Goal: Task Accomplishment & Management: Complete application form

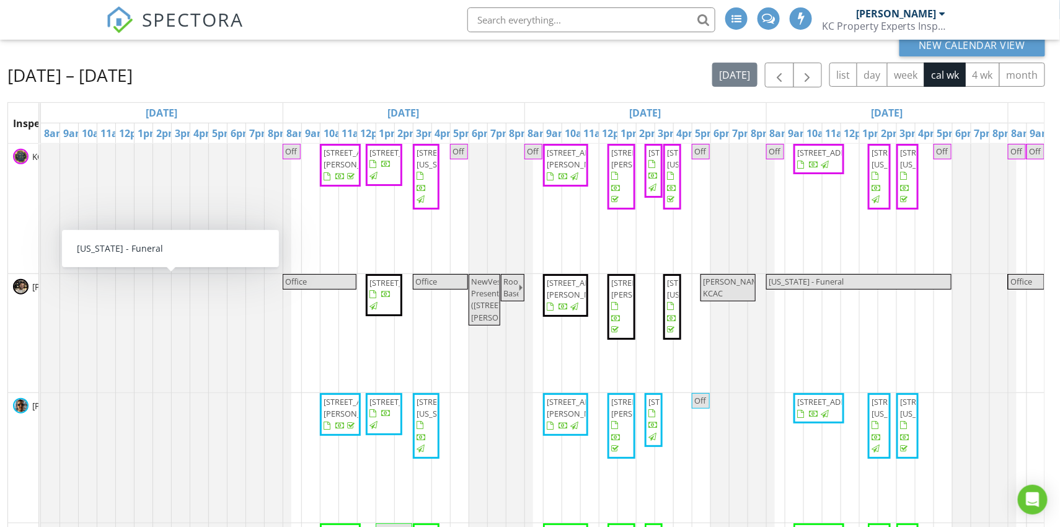
scroll to position [0, 689]
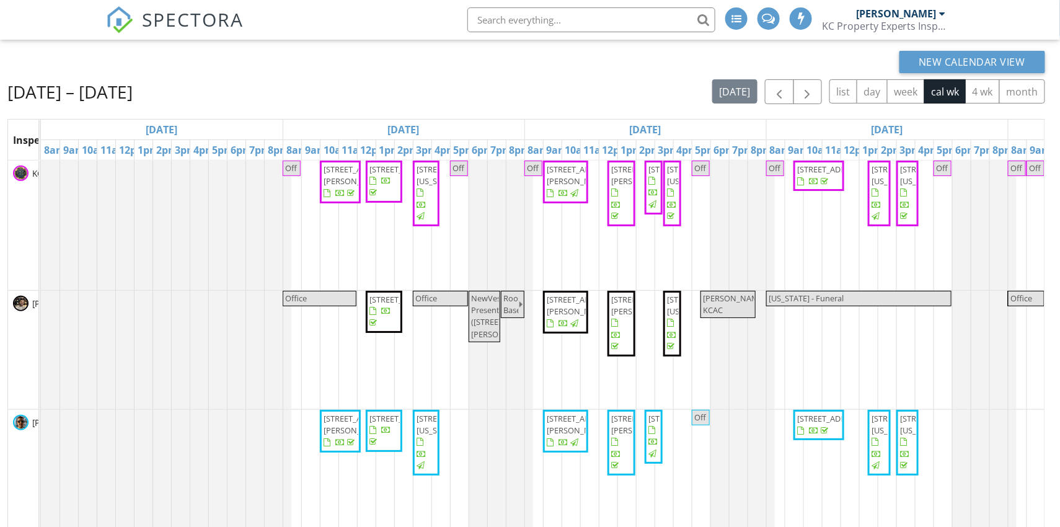
scroll to position [119, 0]
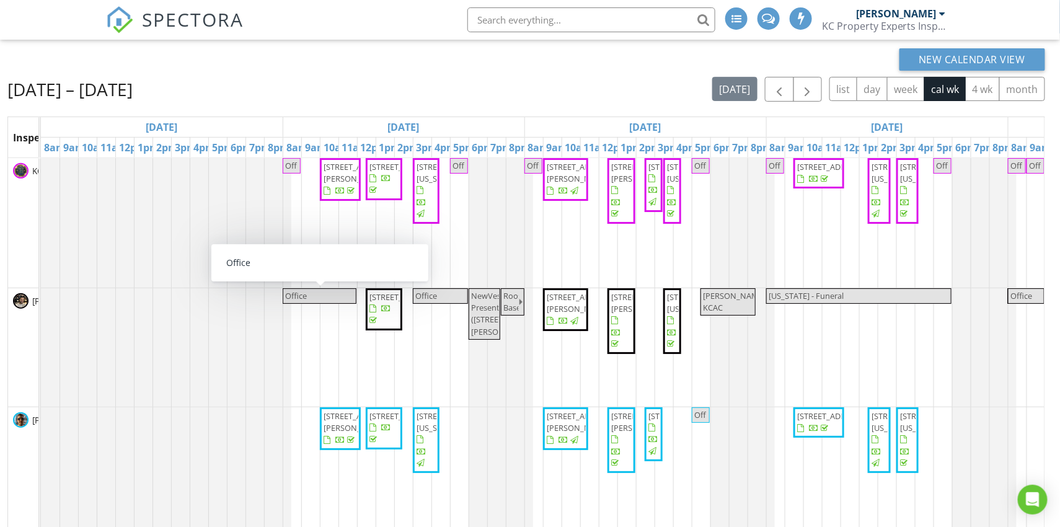
click at [308, 361] on div "Off 4804 NW Downing St, Blue Springs 64015 304 Alexander Creek Ct, Raymore 6408…" at bounding box center [887, 412] width 1692 height 509
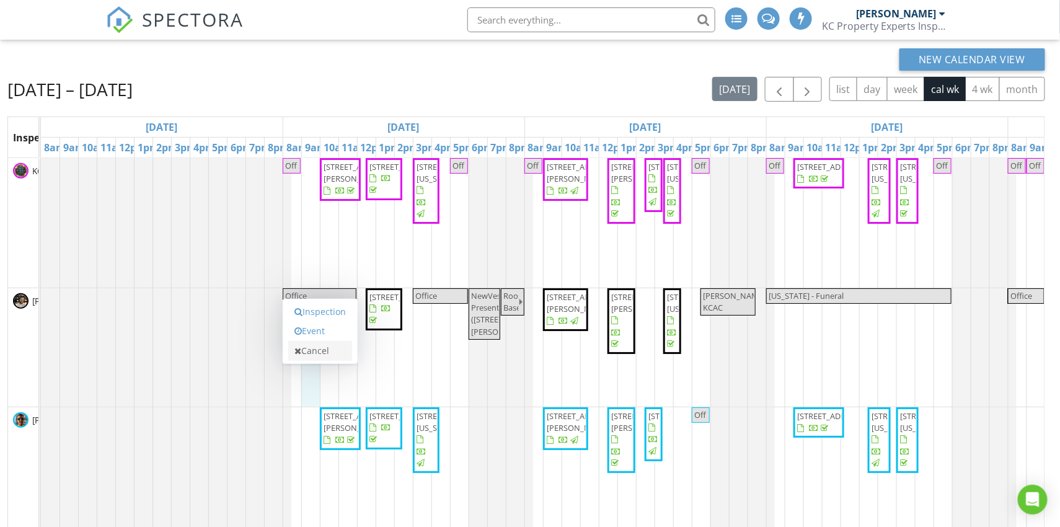
click at [311, 356] on link "Cancel" at bounding box center [320, 351] width 64 height 20
click at [429, 433] on span "5825 Manchester Ave, Kansas City 64129" at bounding box center [451, 421] width 69 height 23
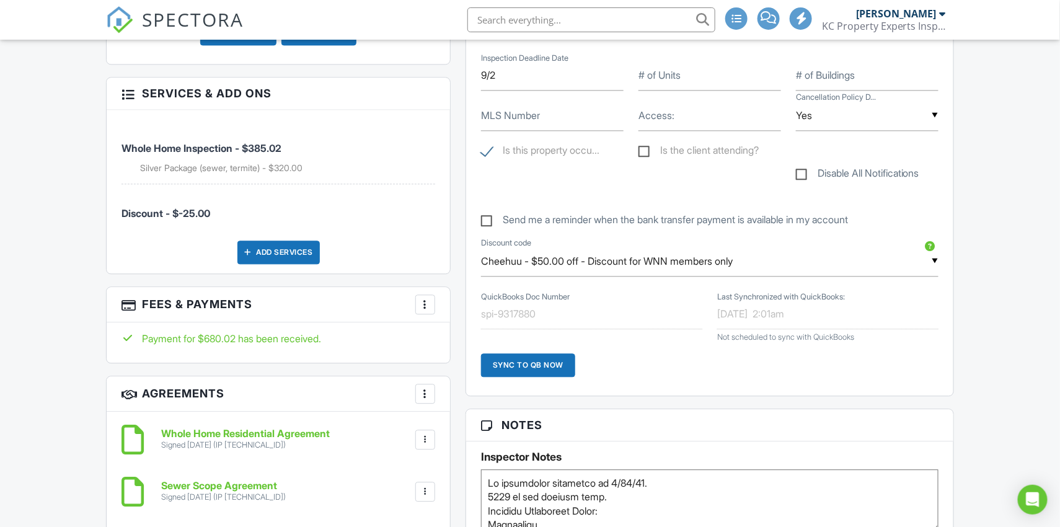
scroll to position [1007, 0]
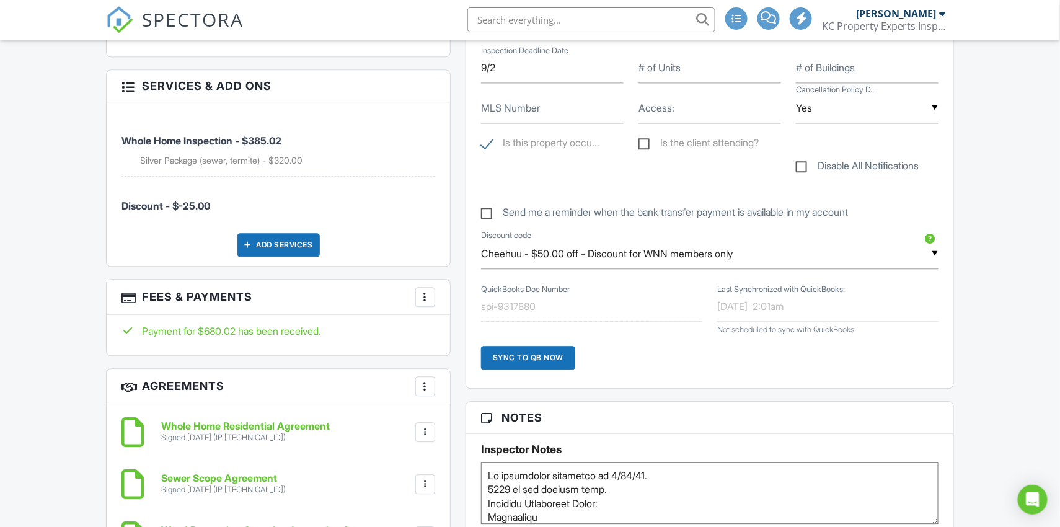
click at [426, 298] on div at bounding box center [425, 297] width 12 height 12
click at [451, 270] on div "People Disable Client CC Email New Inspector Client Client's Agent Listing Agen…" at bounding box center [279, 204] width 360 height 1617
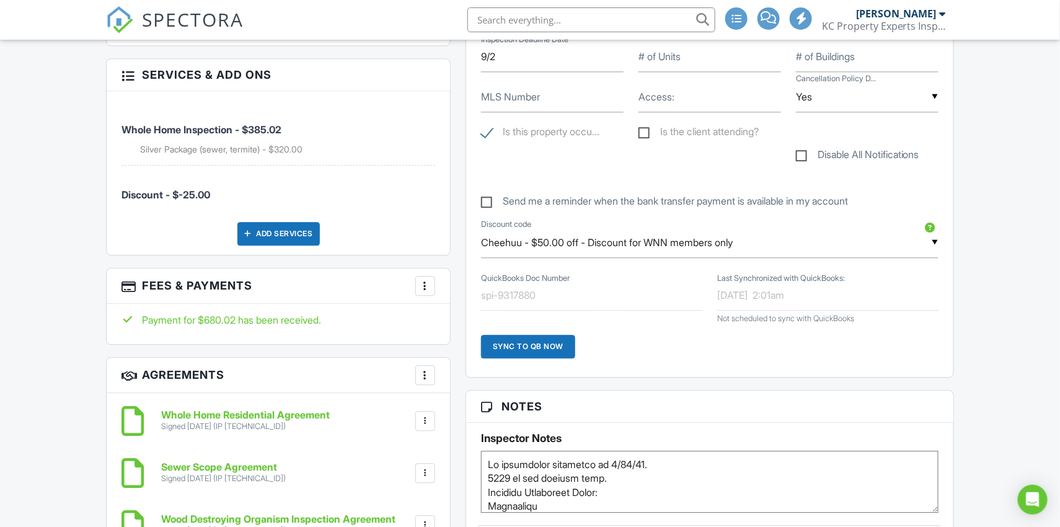
scroll to position [1013, 0]
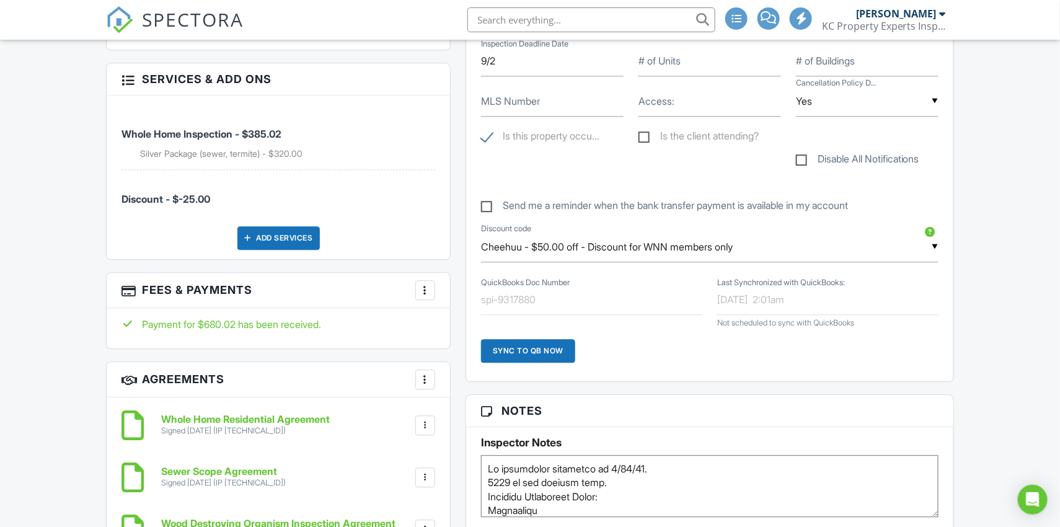
click at [426, 284] on div at bounding box center [425, 290] width 12 height 12
click at [456, 267] on div "People Disable Client CC Email New Inspector Client Client's Agent Listing Agen…" at bounding box center [279, 197] width 360 height 1617
click at [428, 284] on div at bounding box center [425, 290] width 12 height 12
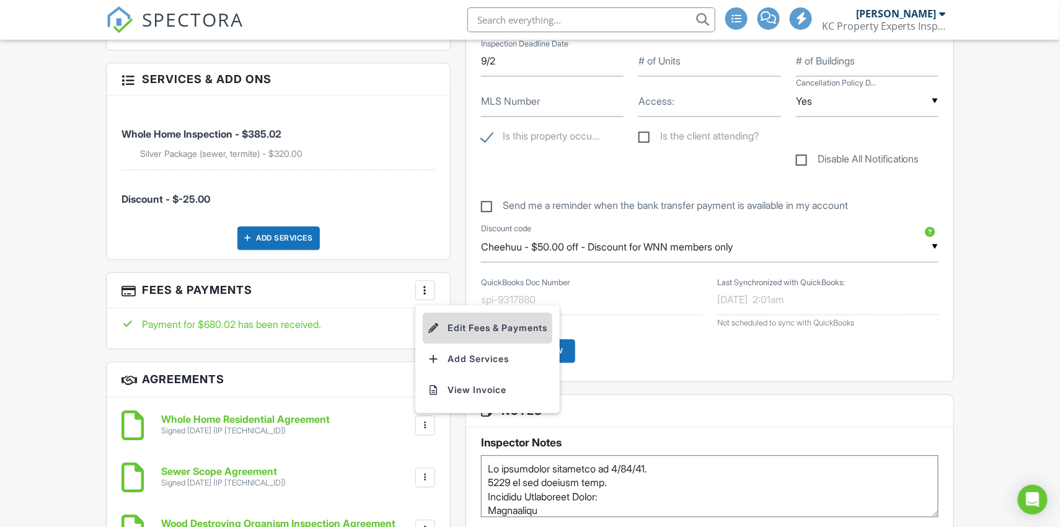
click at [451, 321] on li "Edit Fees & Payments" at bounding box center [488, 327] width 130 height 31
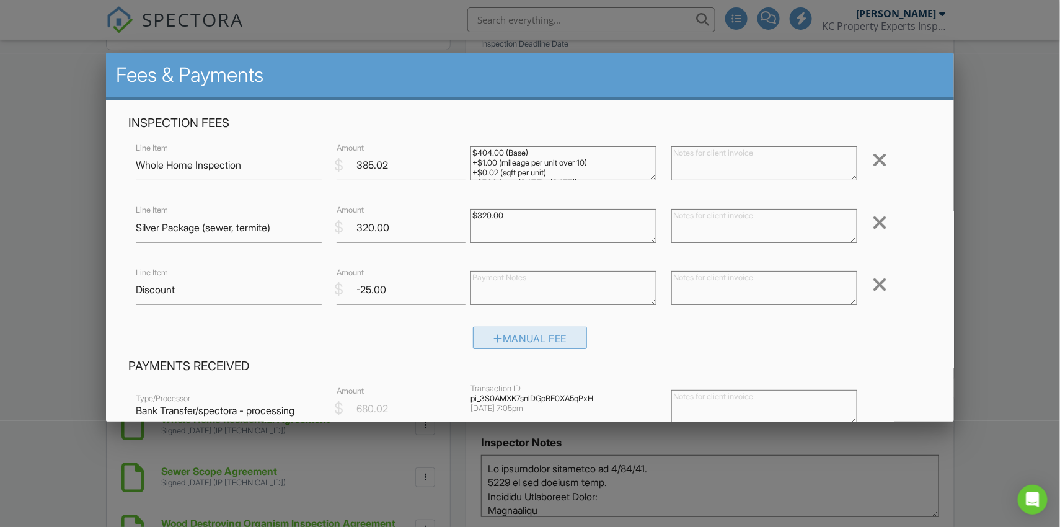
click at [563, 341] on div "Manual Fee" at bounding box center [530, 338] width 114 height 22
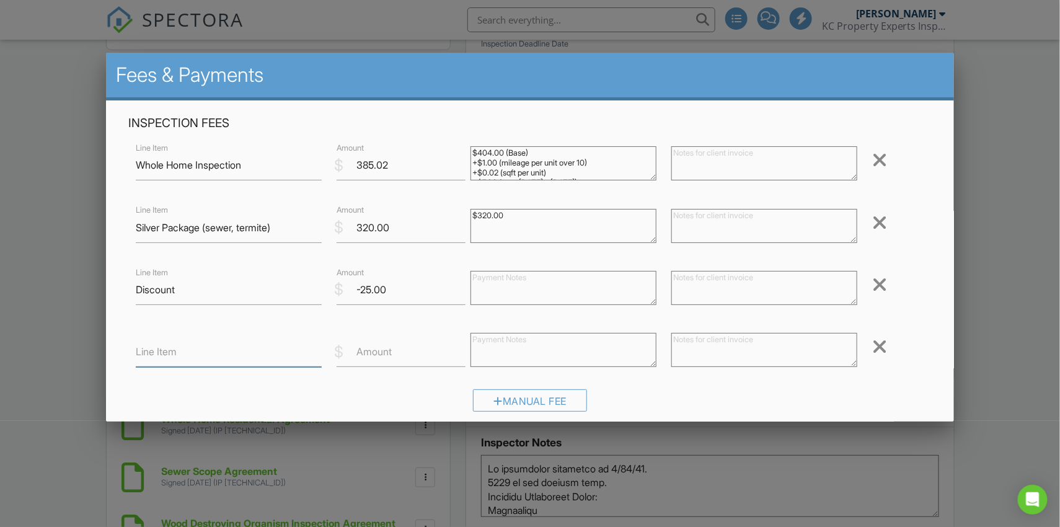
click at [287, 356] on input "Line Item" at bounding box center [229, 352] width 186 height 30
type input "Sewer Scope No Go Refund"
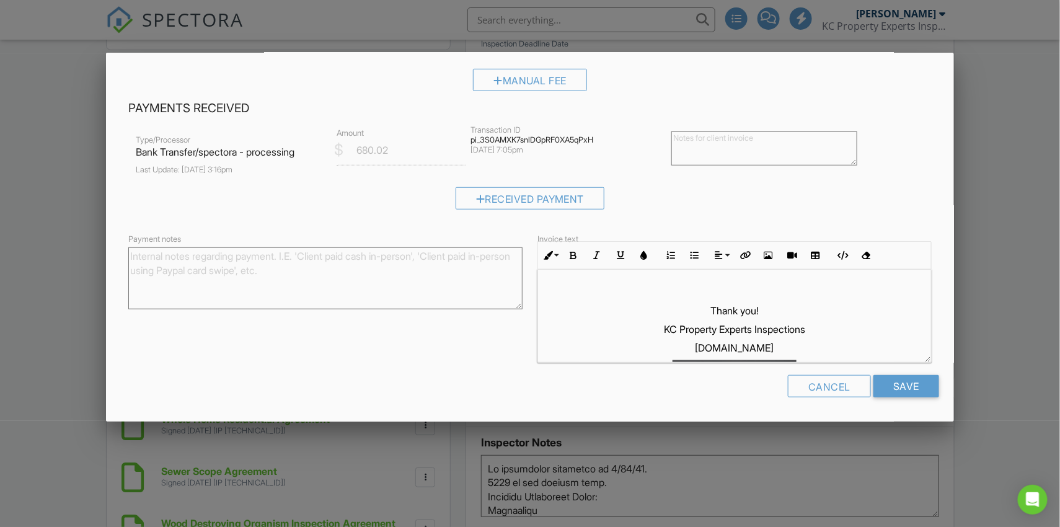
scroll to position [321, 0]
type input "-150"
click at [890, 385] on input "Save" at bounding box center [906, 386] width 66 height 22
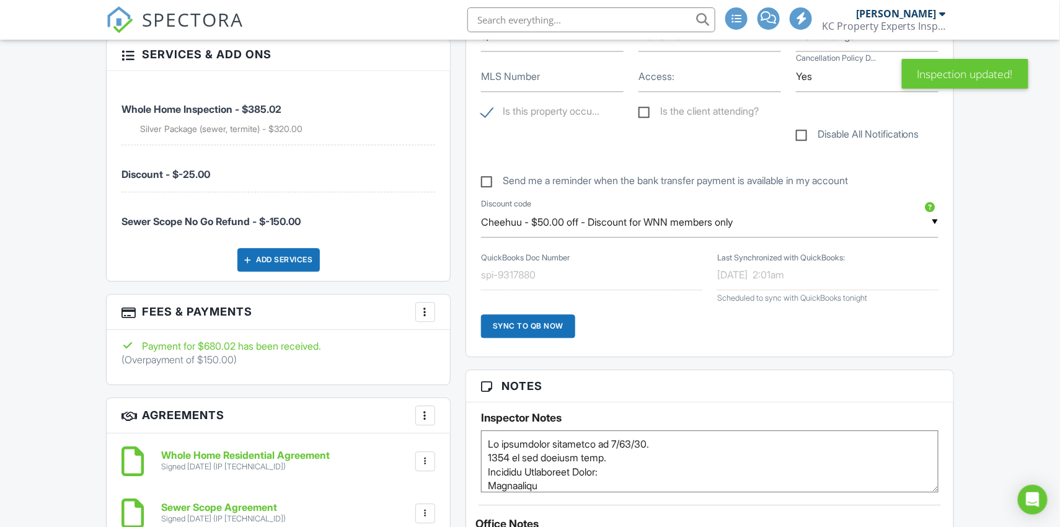
scroll to position [1040, 0]
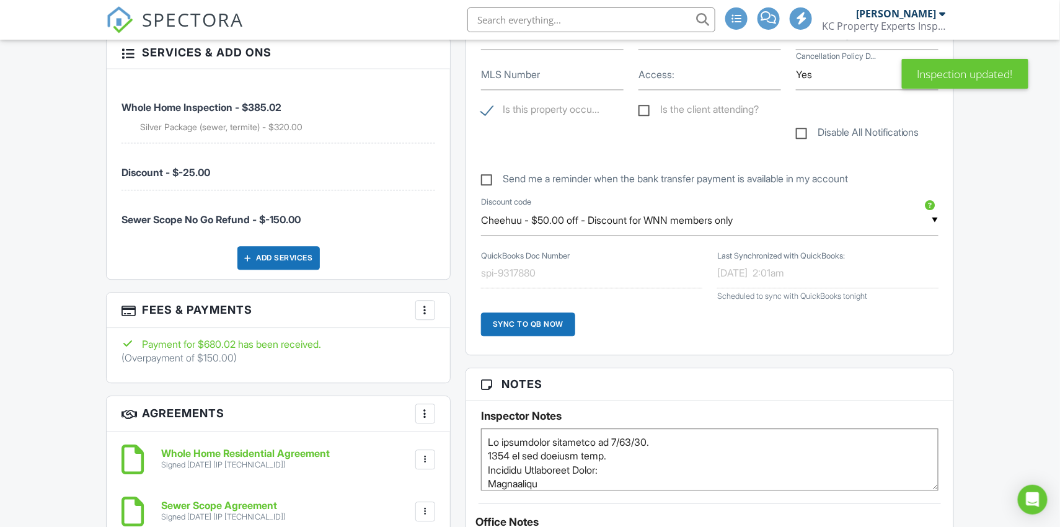
click at [433, 307] on div "More" at bounding box center [425, 310] width 20 height 20
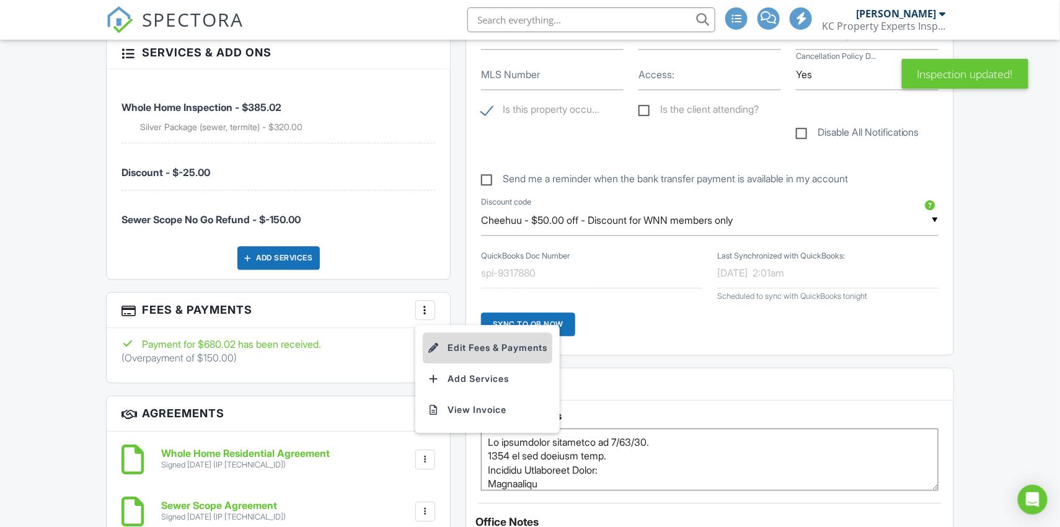
click at [468, 342] on li "Edit Fees & Payments" at bounding box center [488, 347] width 130 height 31
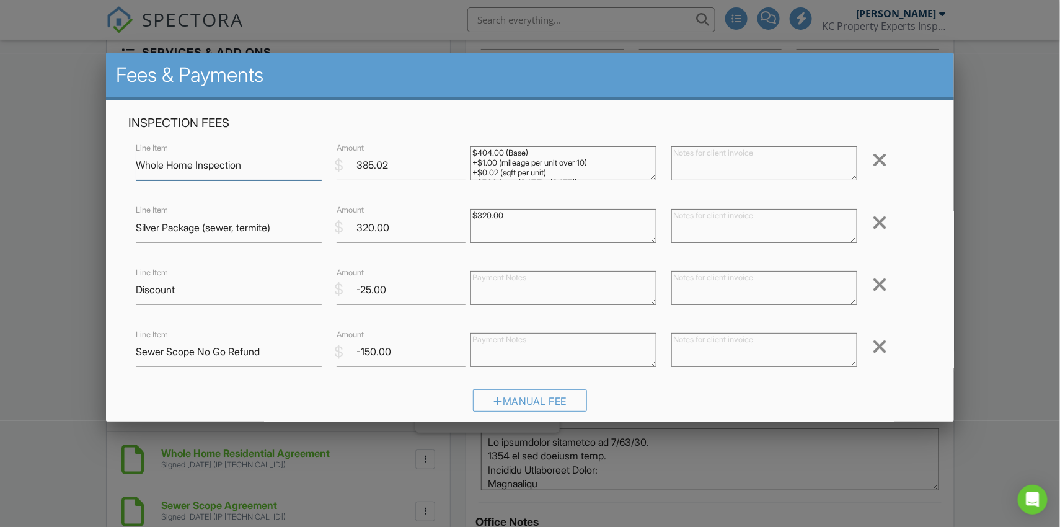
scroll to position [0, 0]
click at [974, 353] on div at bounding box center [530, 267] width 1060 height 659
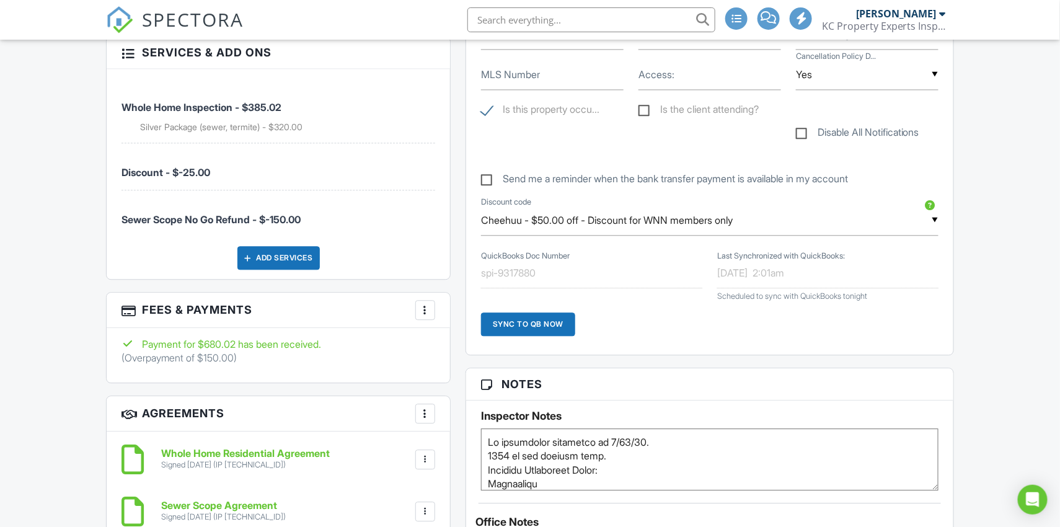
click at [429, 311] on div at bounding box center [425, 310] width 12 height 12
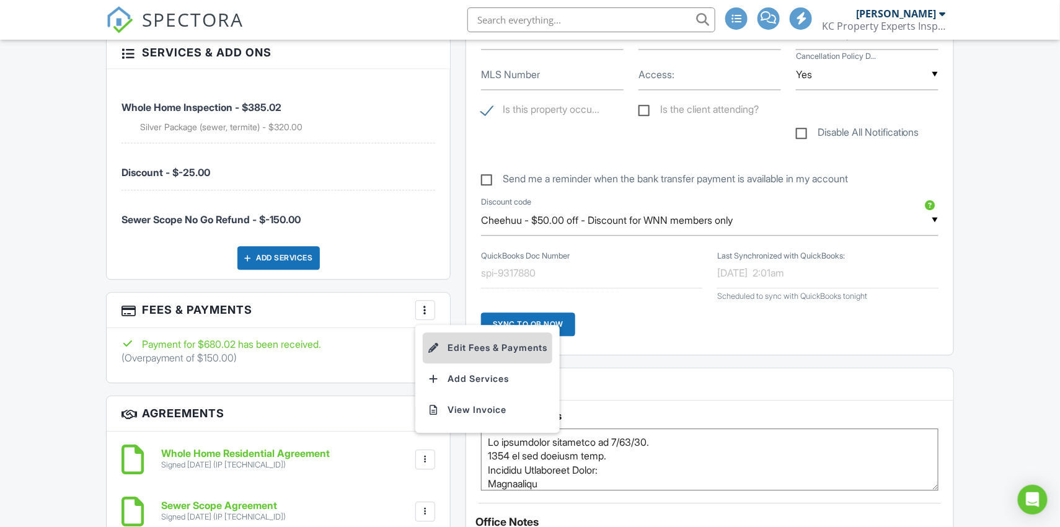
click at [473, 348] on li "Edit Fees & Payments" at bounding box center [488, 347] width 130 height 31
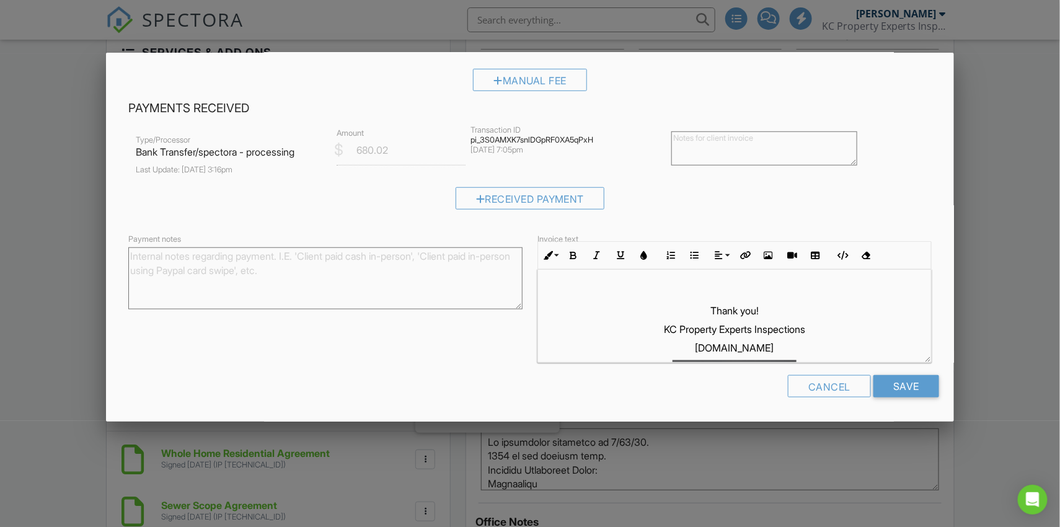
scroll to position [321, 0]
click at [804, 384] on div "Cancel" at bounding box center [829, 386] width 83 height 22
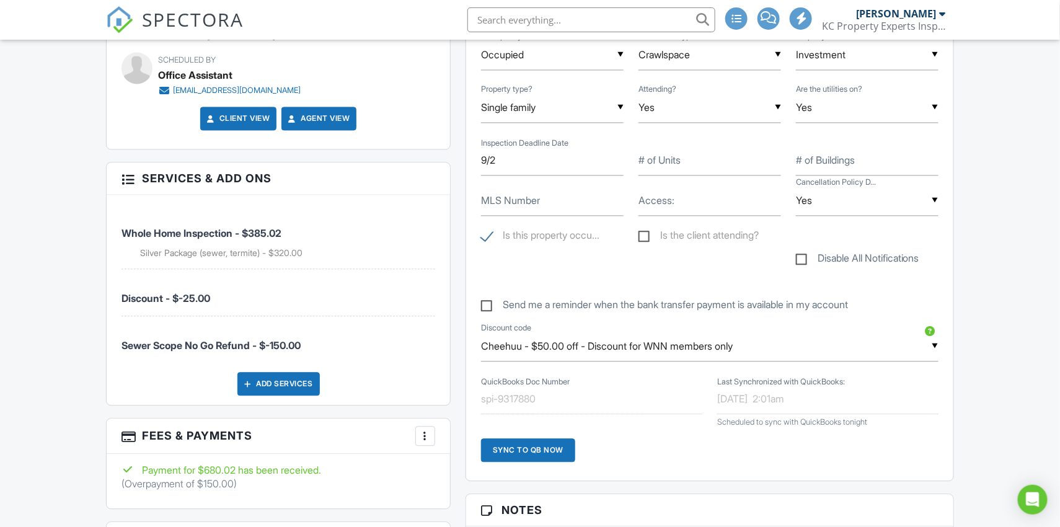
scroll to position [914, 0]
click at [488, 301] on label "Send me a reminder when the bank transfer payment is available in my account" at bounding box center [664, 306] width 367 height 15
click at [488, 301] on input "Send me a reminder when the bank transfer payment is available in my account" at bounding box center [485, 299] width 8 height 8
checkbox input "true"
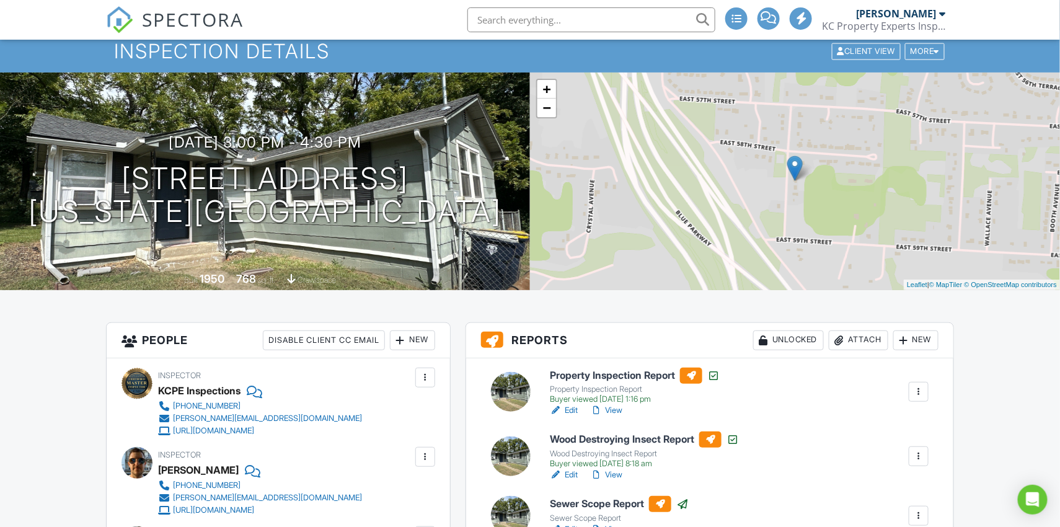
scroll to position [77, 0]
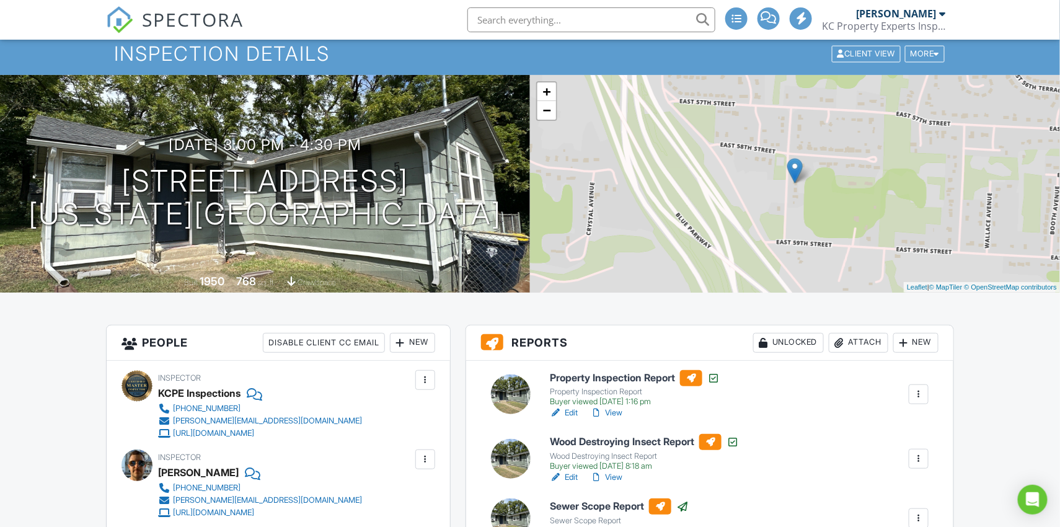
click at [565, 11] on input "text" at bounding box center [591, 19] width 248 height 25
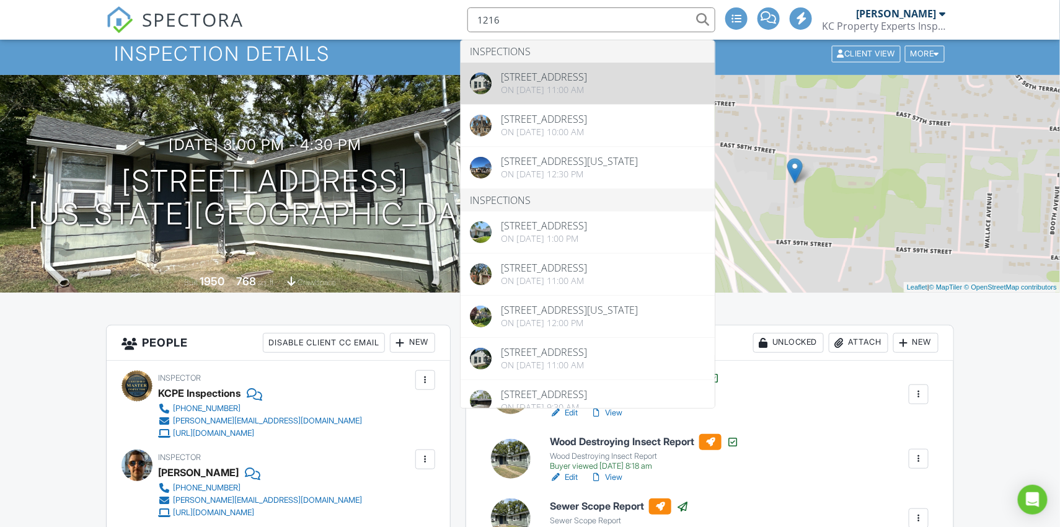
type input "1216"
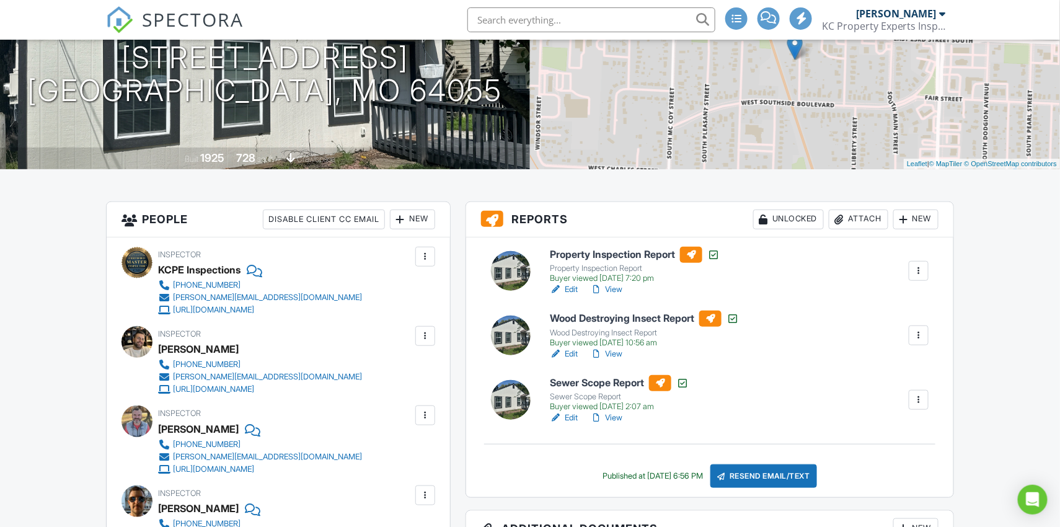
scroll to position [205, 0]
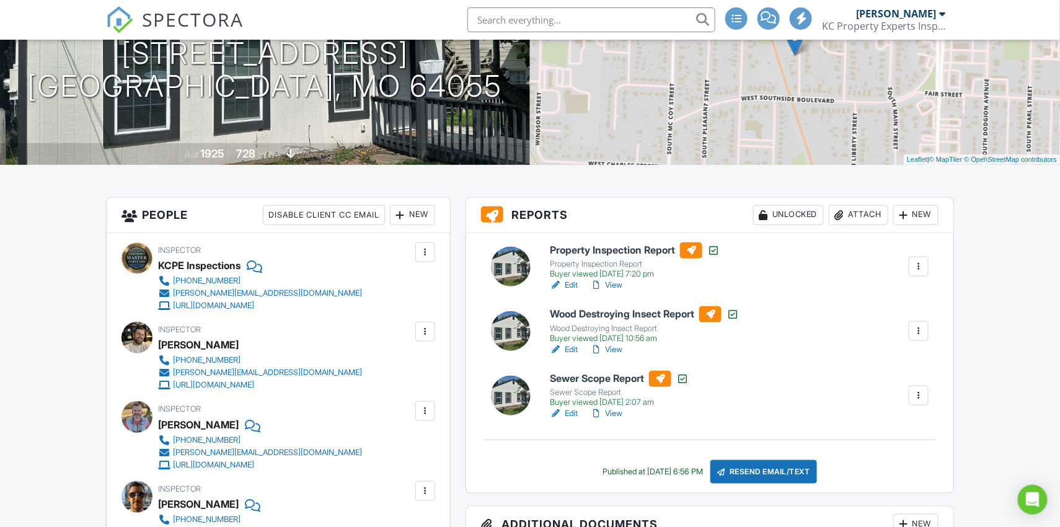
click at [618, 412] on link "View" at bounding box center [606, 413] width 32 height 12
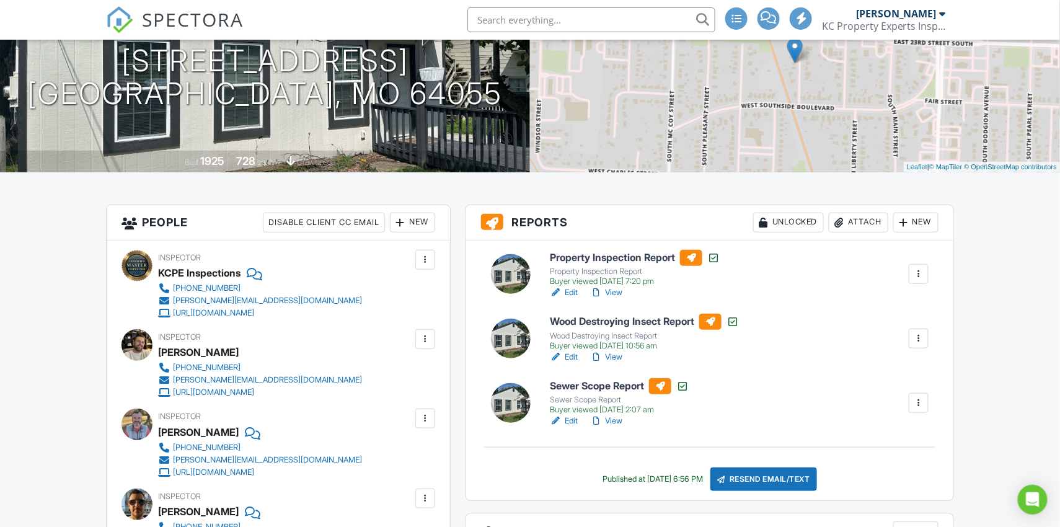
click at [621, 294] on link "View" at bounding box center [606, 292] width 32 height 12
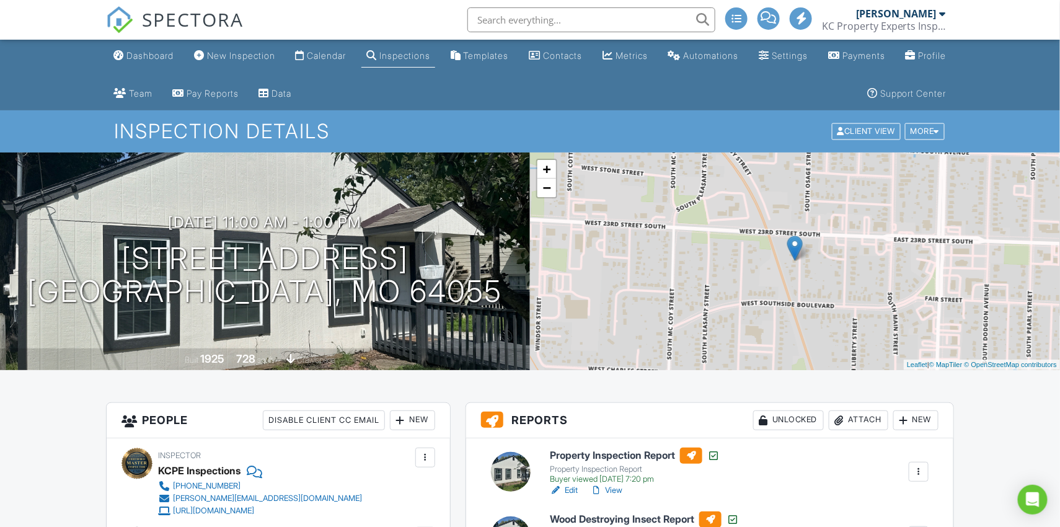
click at [539, 21] on input "text" at bounding box center [591, 19] width 248 height 25
paste input "1126 S Pearl"
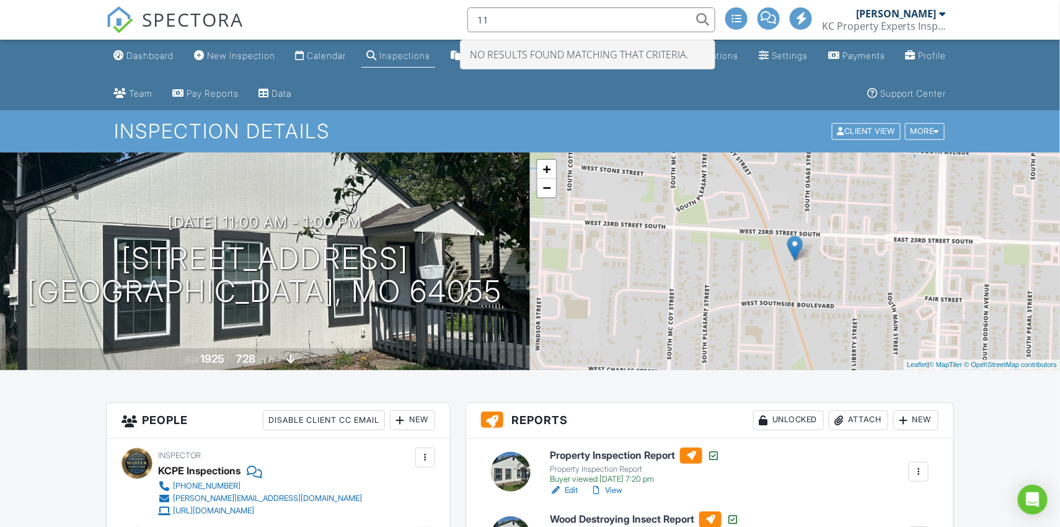
type input "1"
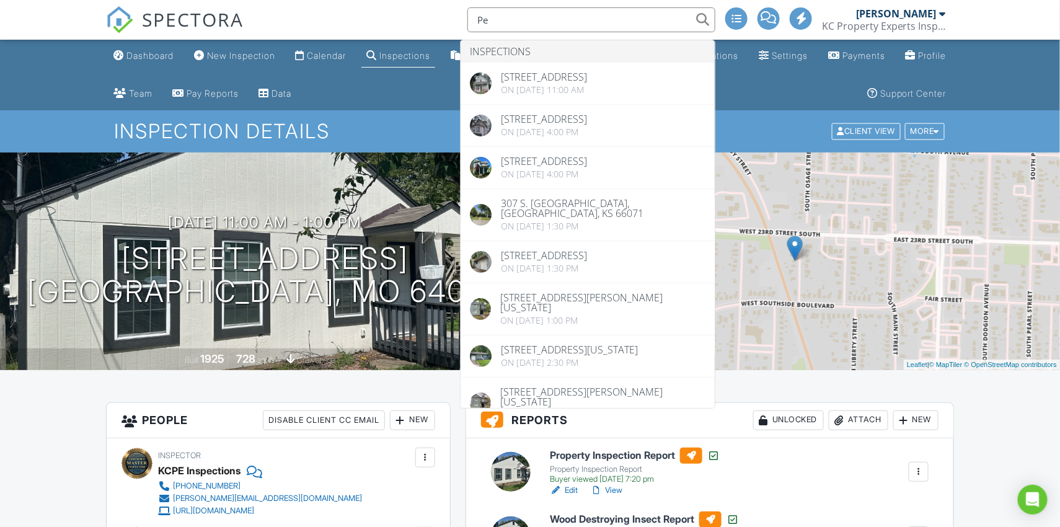
type input "P"
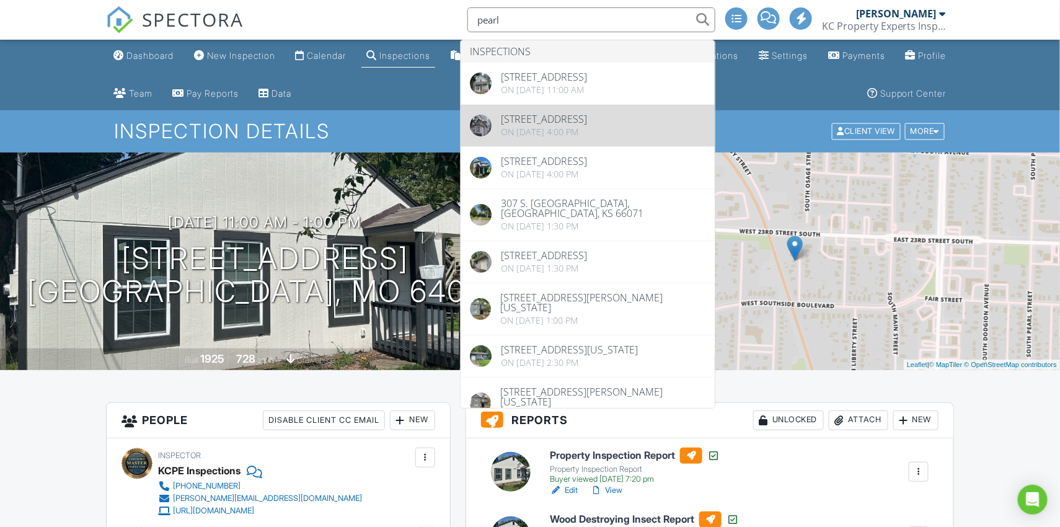
type input "pearl"
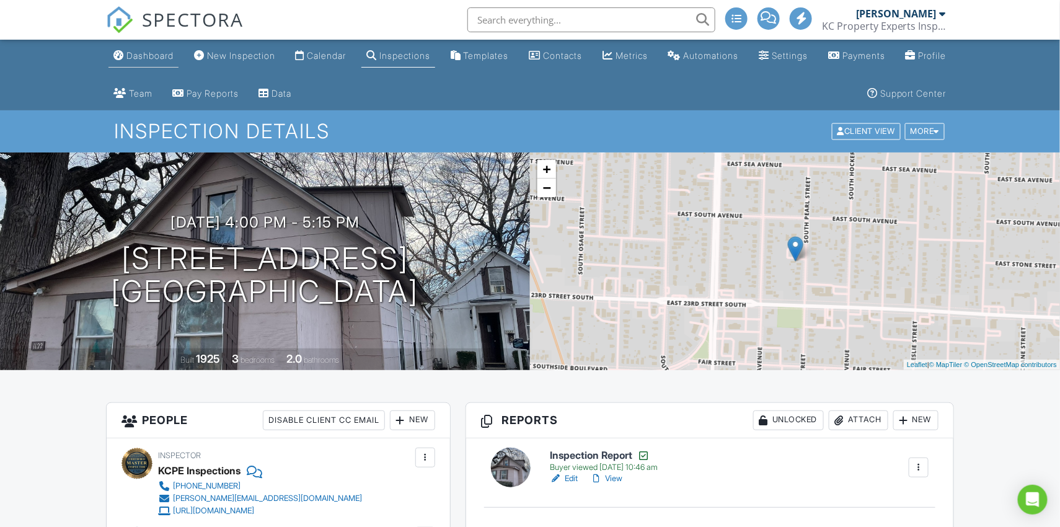
click at [164, 48] on link "Dashboard" at bounding box center [143, 56] width 70 height 23
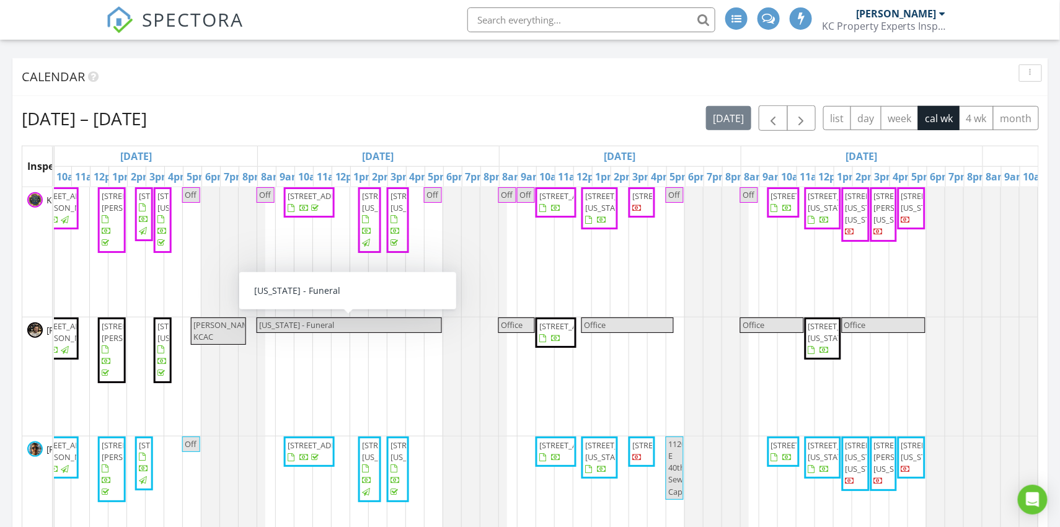
scroll to position [0, 536]
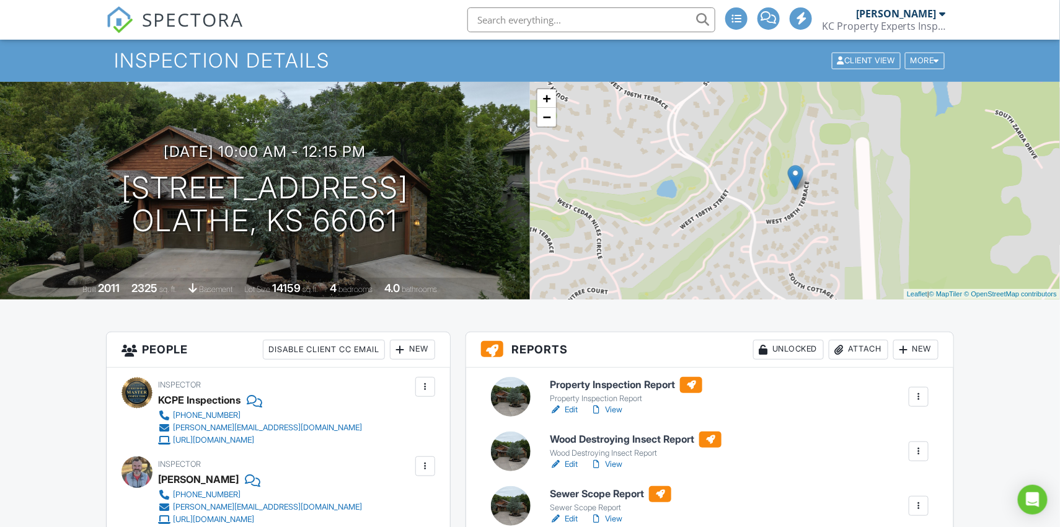
scroll to position [71, 0]
click at [617, 406] on link "View" at bounding box center [606, 409] width 32 height 12
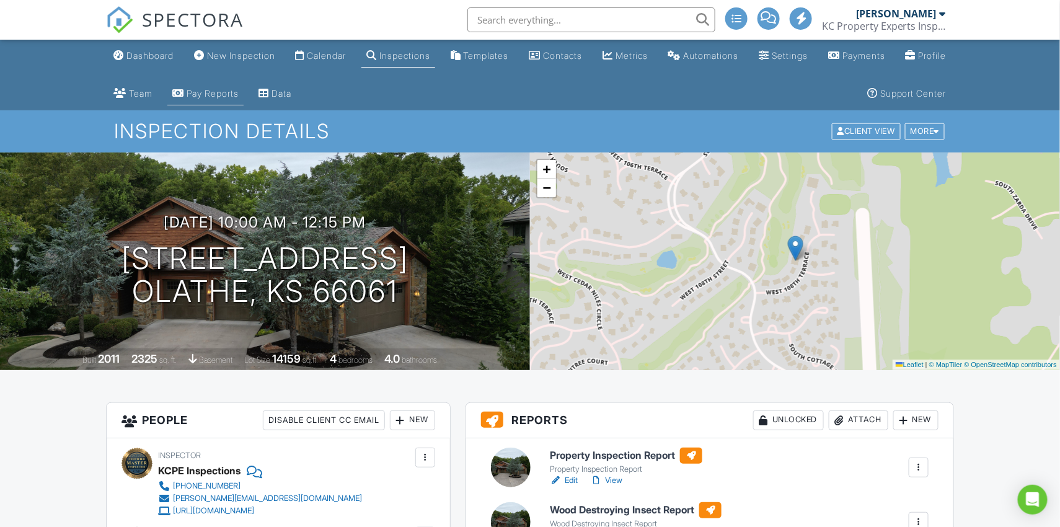
click at [239, 95] on div "Pay Reports" at bounding box center [213, 93] width 52 height 11
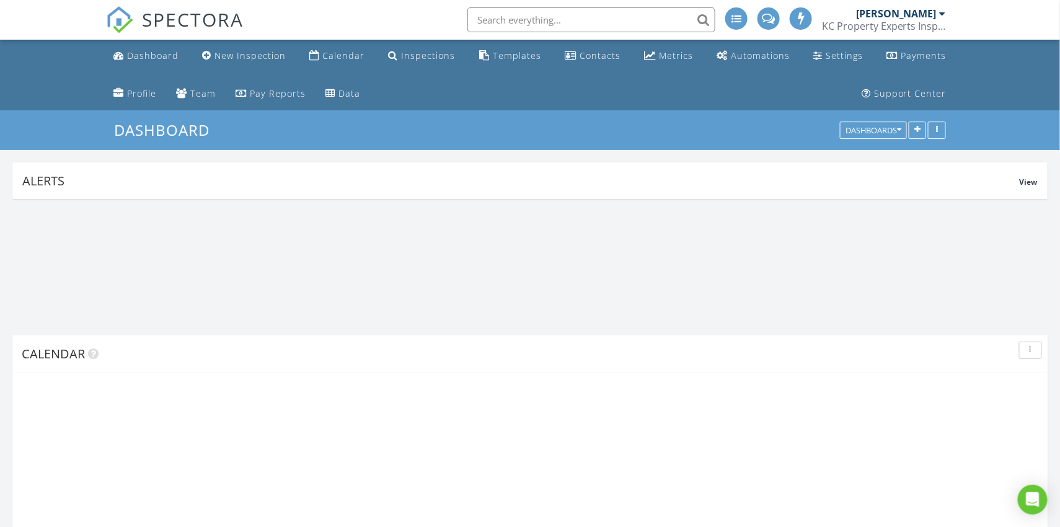
scroll to position [266, 337]
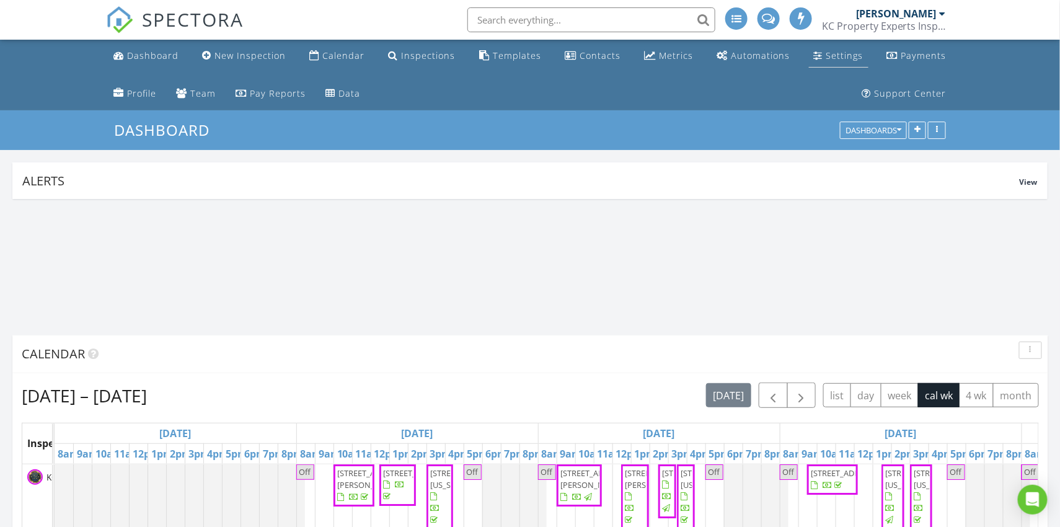
click at [825, 61] on link "Settings" at bounding box center [839, 56] width 60 height 23
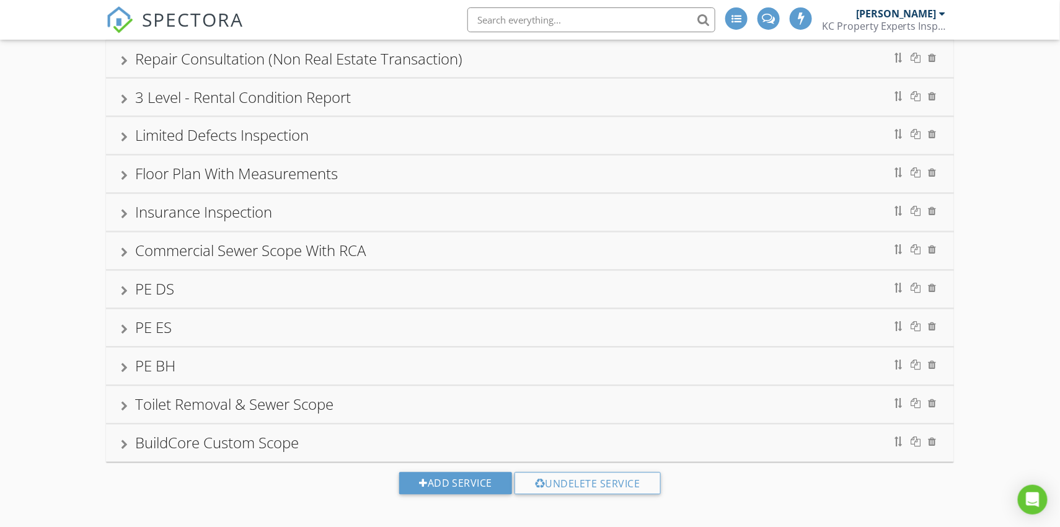
scroll to position [783, 0]
click at [126, 250] on div at bounding box center [124, 255] width 7 height 10
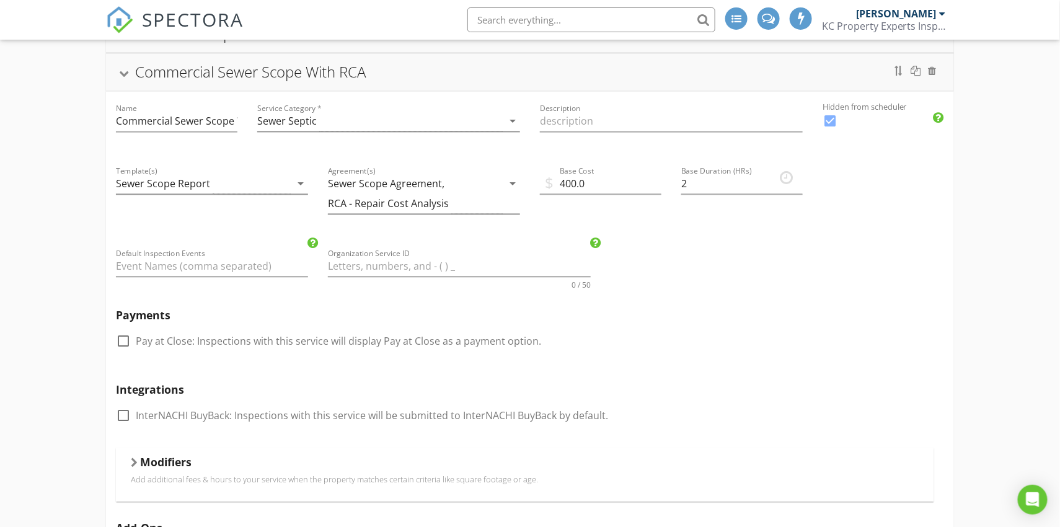
scroll to position [984, 0]
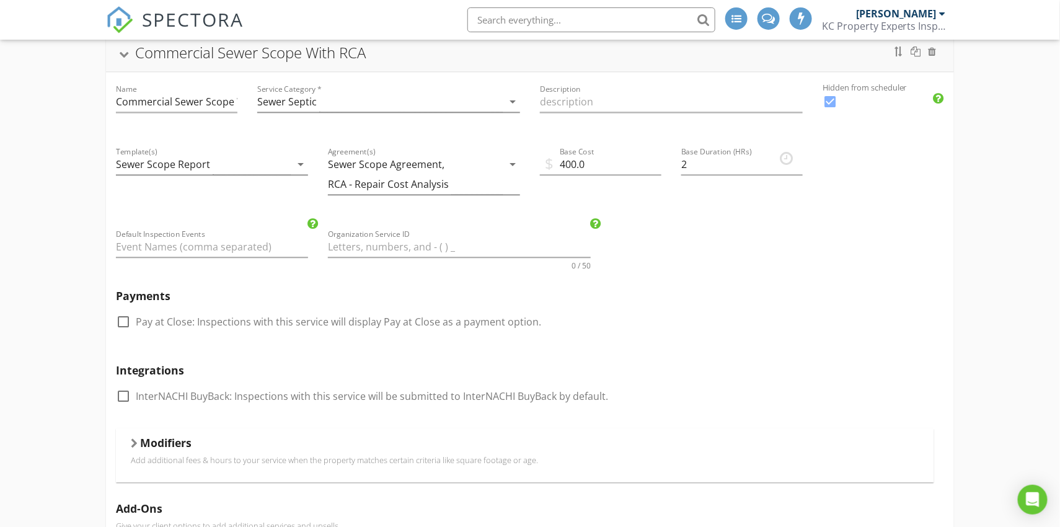
click at [135, 440] on div at bounding box center [134, 443] width 7 height 10
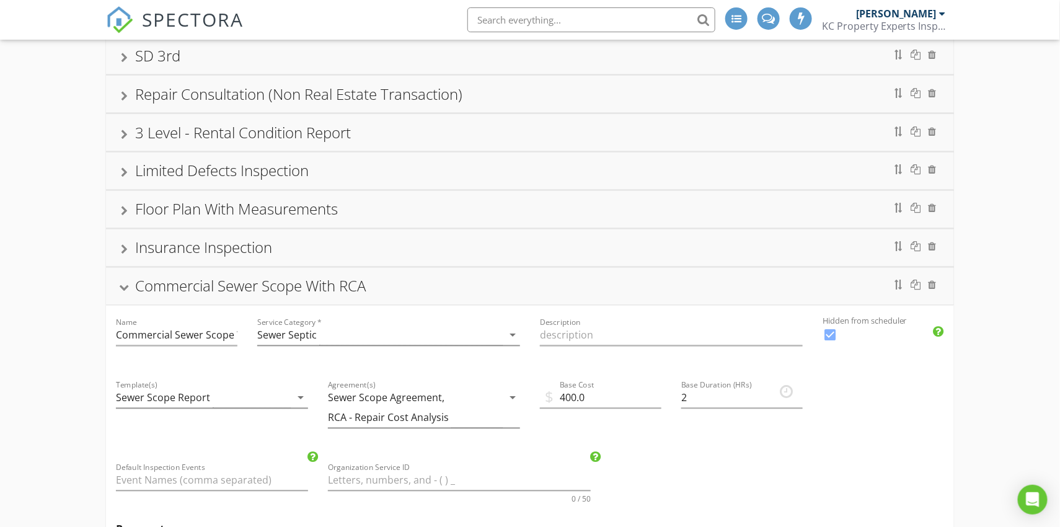
scroll to position [741, 0]
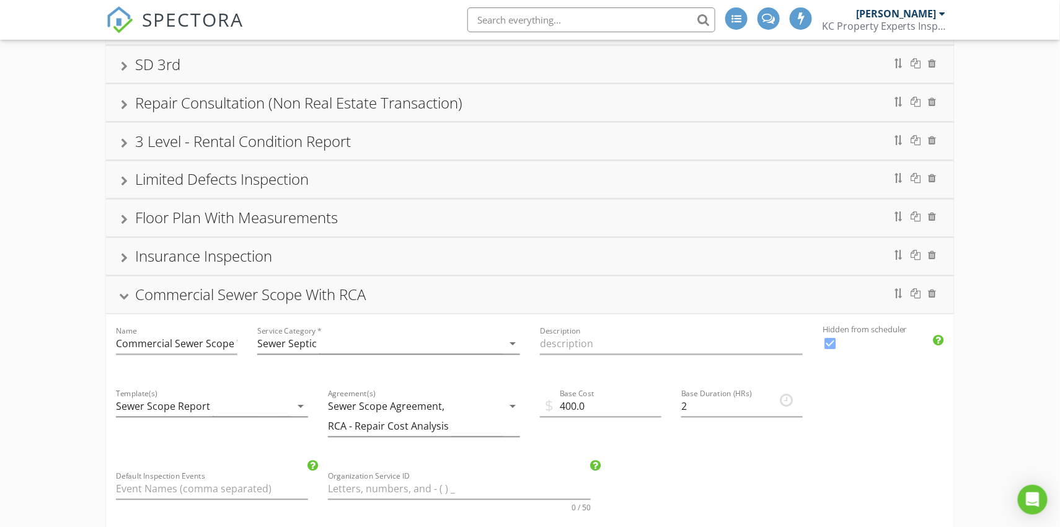
click at [133, 287] on div "Commercial Sewer Scope With RCA" at bounding box center [530, 295] width 818 height 22
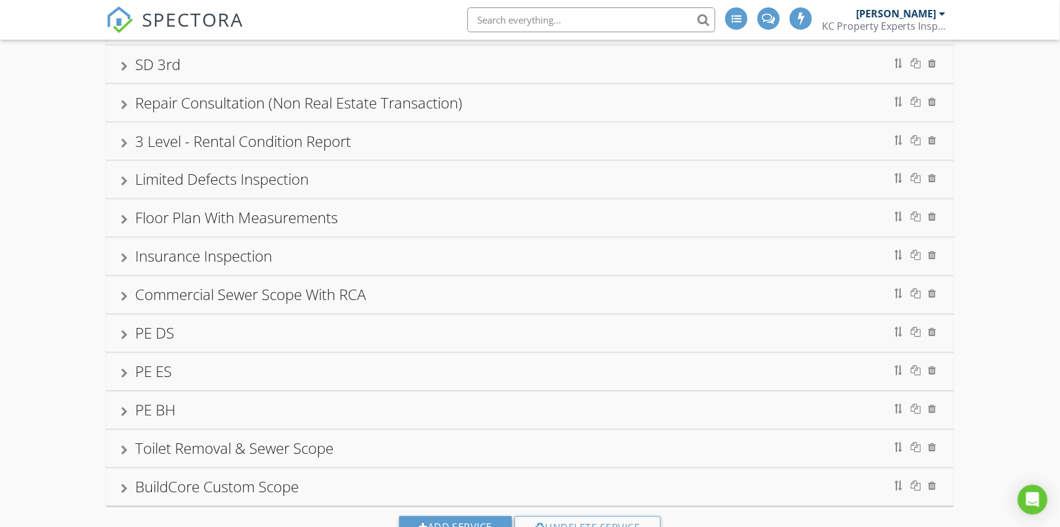
click at [133, 287] on div "Commercial Sewer Scope With RCA" at bounding box center [530, 295] width 818 height 22
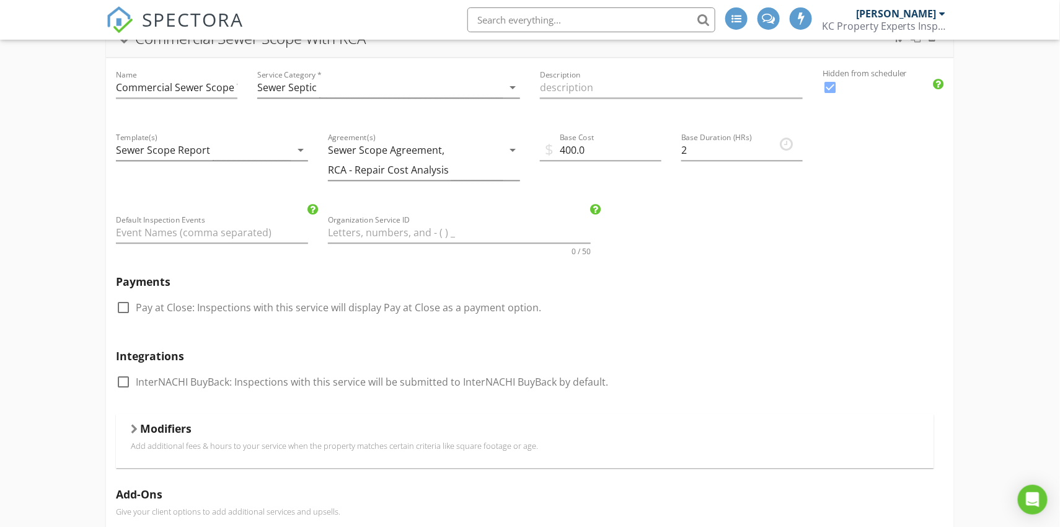
scroll to position [1021, 0]
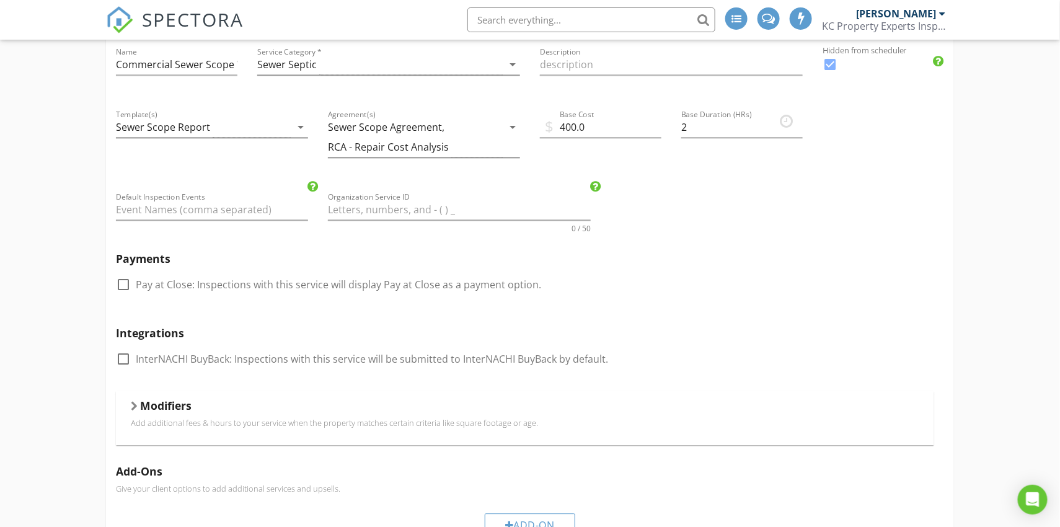
click at [327, 418] on p "Add additional fees & hours to your service when the property matches certain c…" at bounding box center [525, 423] width 788 height 10
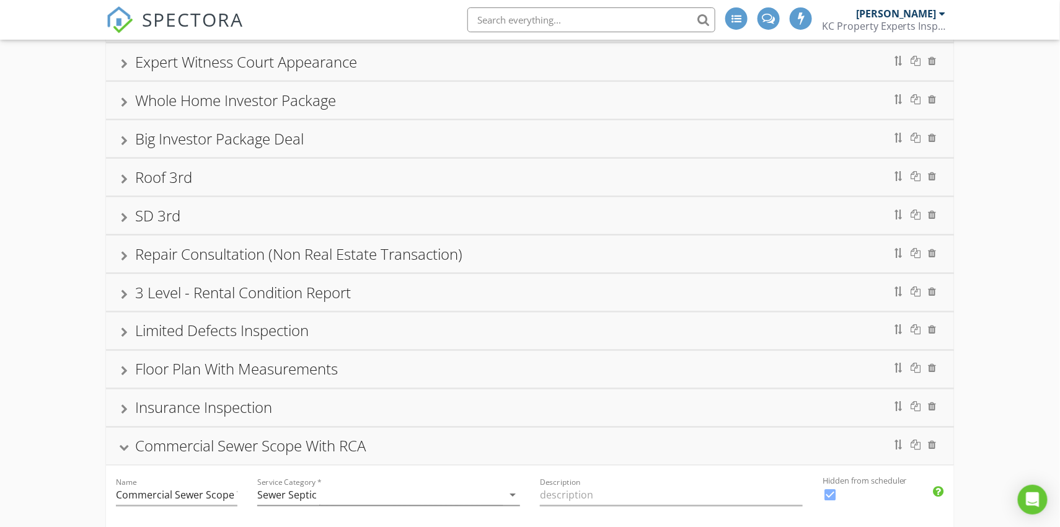
scroll to position [602, 0]
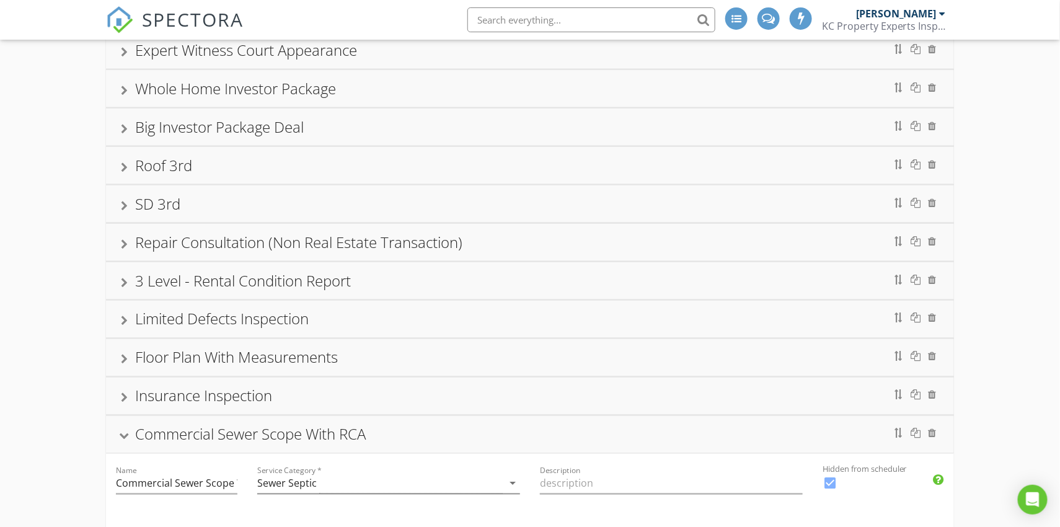
click at [327, 424] on div "Commercial Sewer Scope With RCA" at bounding box center [250, 434] width 231 height 20
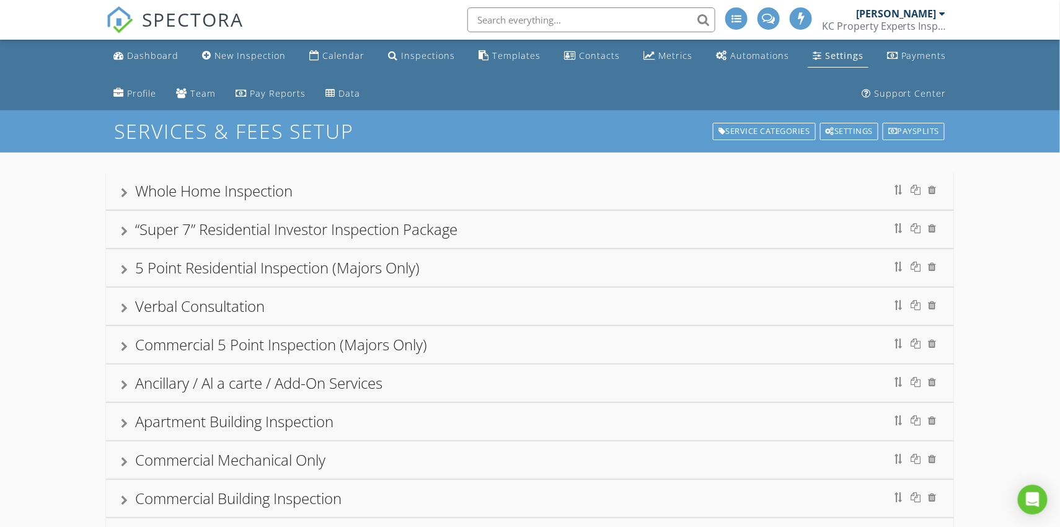
scroll to position [0, 0]
click at [151, 56] on div "Dashboard" at bounding box center [152, 56] width 51 height 12
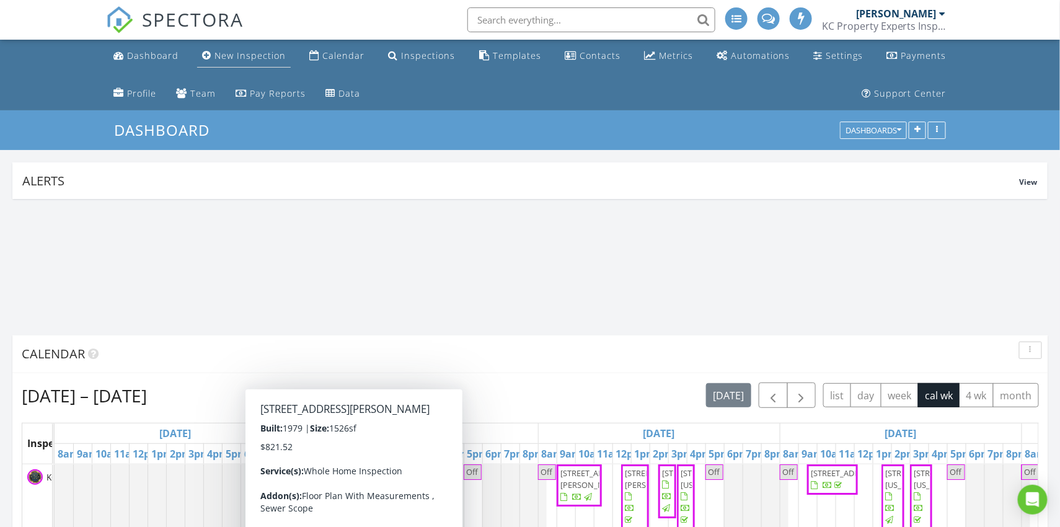
click at [247, 55] on div "New Inspection" at bounding box center [249, 56] width 71 height 12
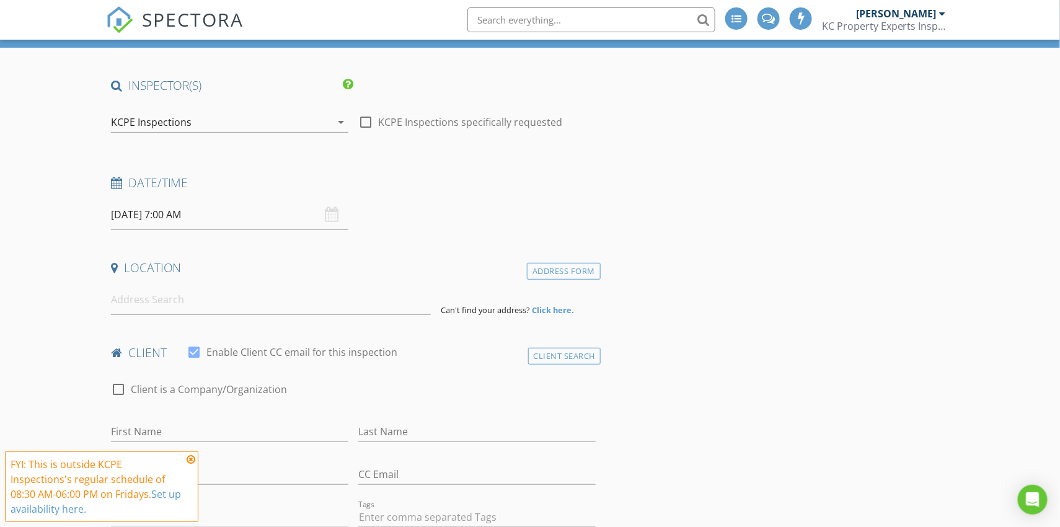
scroll to position [112, 0]
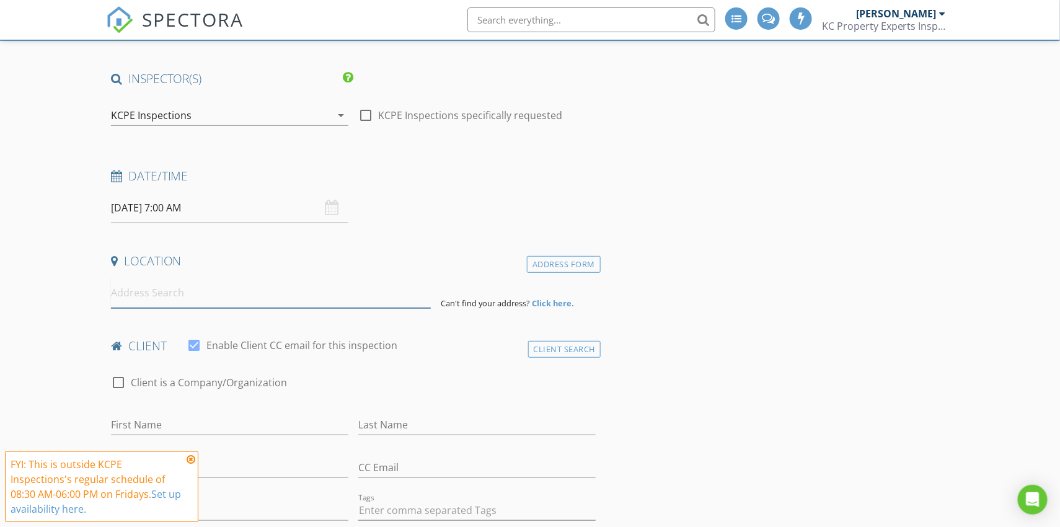
click at [383, 300] on input at bounding box center [271, 293] width 320 height 30
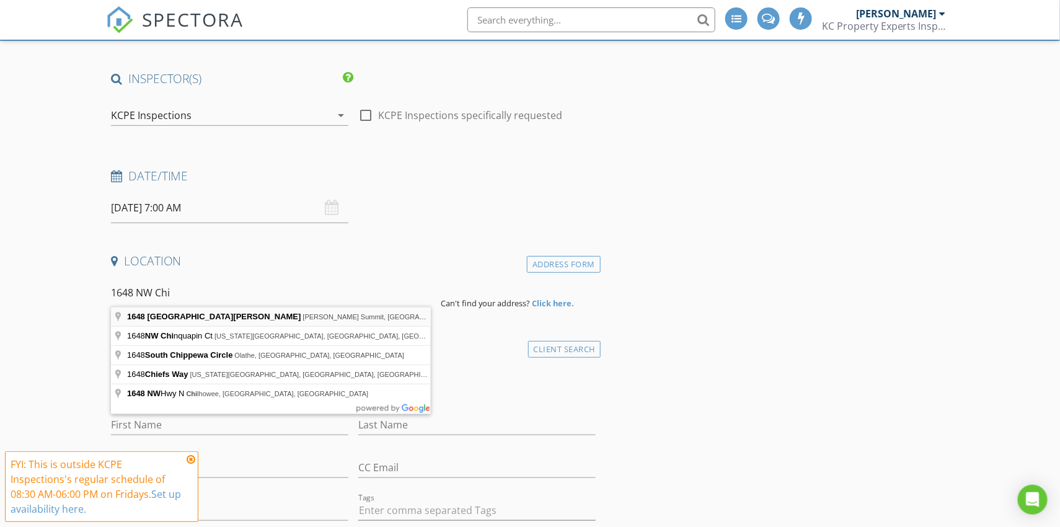
type input "1648 Northwest Chipman Road, Lee's Summit, MO, USA"
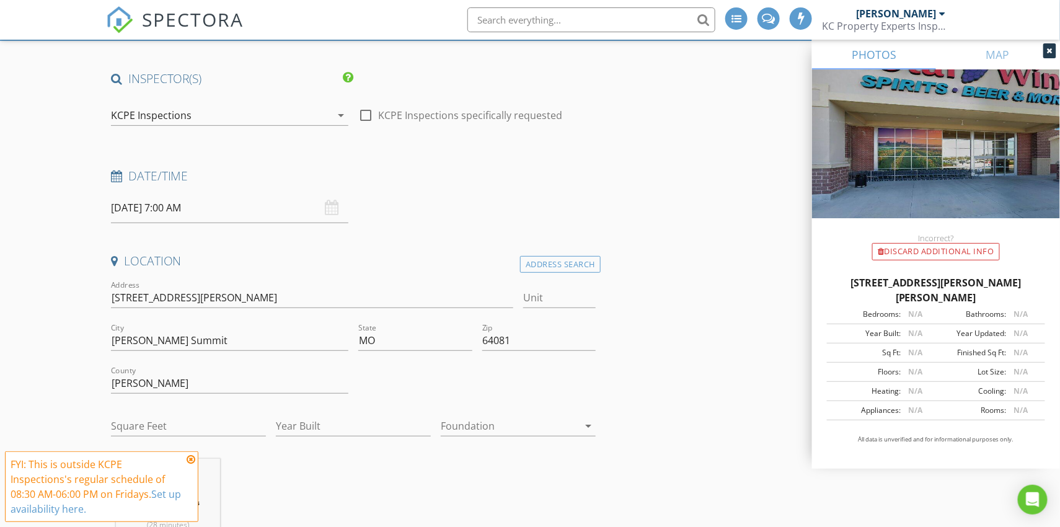
click at [190, 458] on icon at bounding box center [191, 459] width 9 height 10
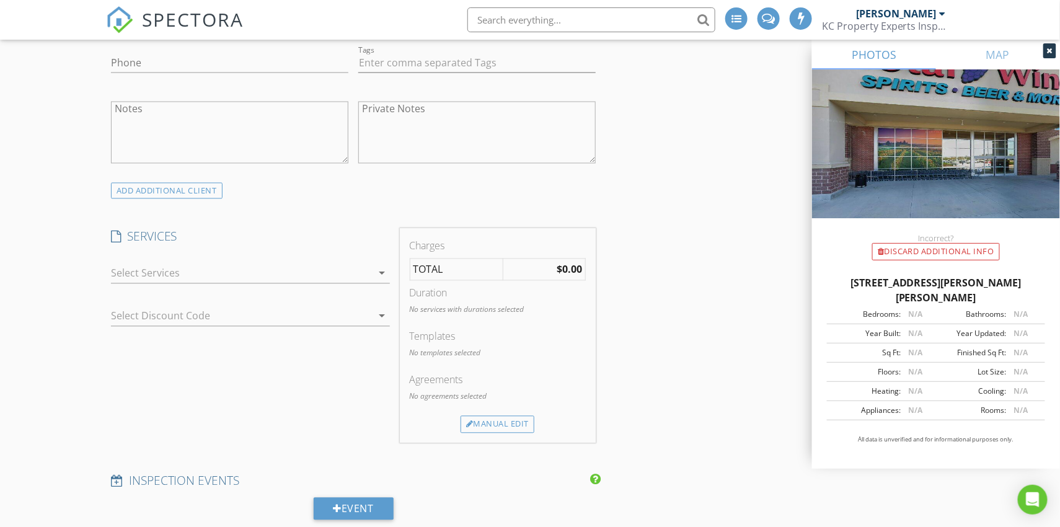
scroll to position [829, 0]
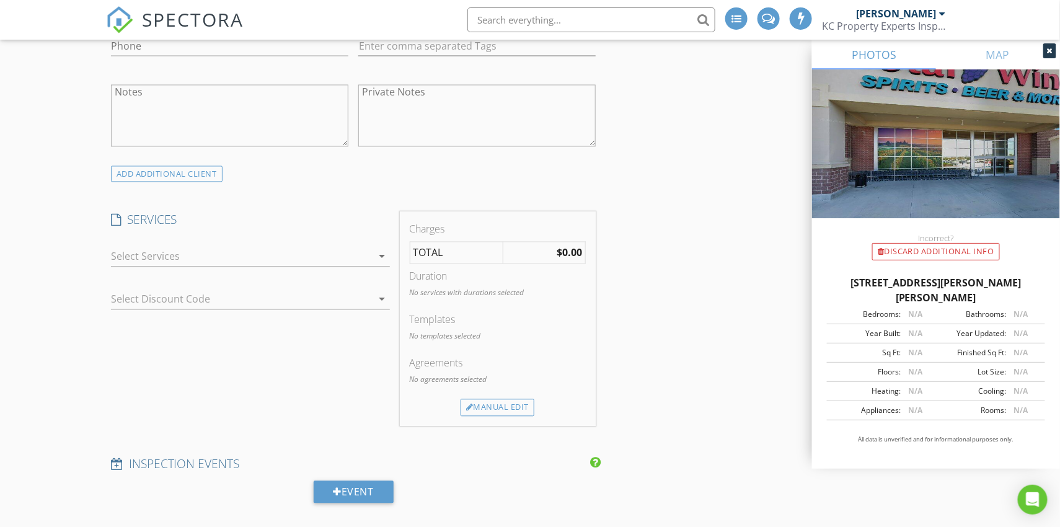
click at [332, 255] on div at bounding box center [242, 257] width 262 height 20
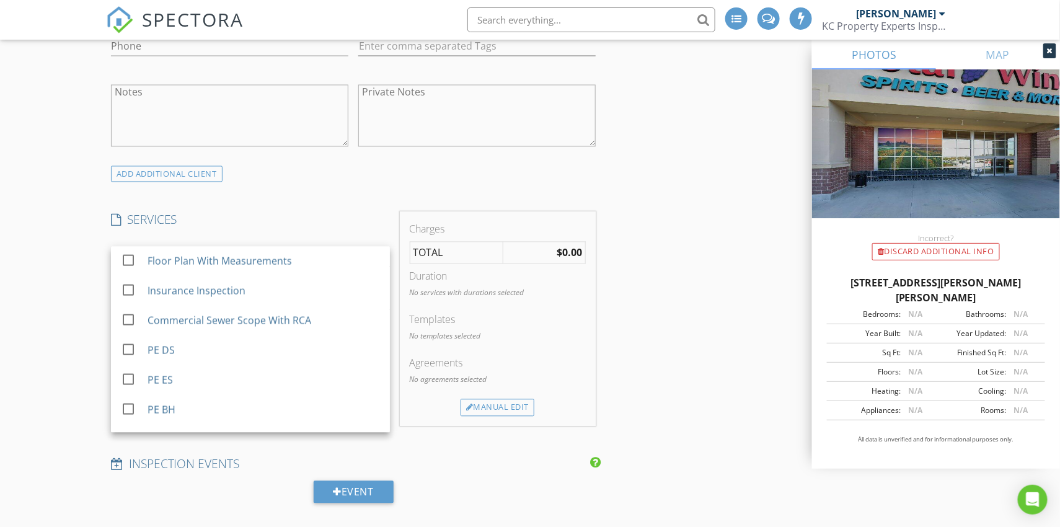
scroll to position [741, 0]
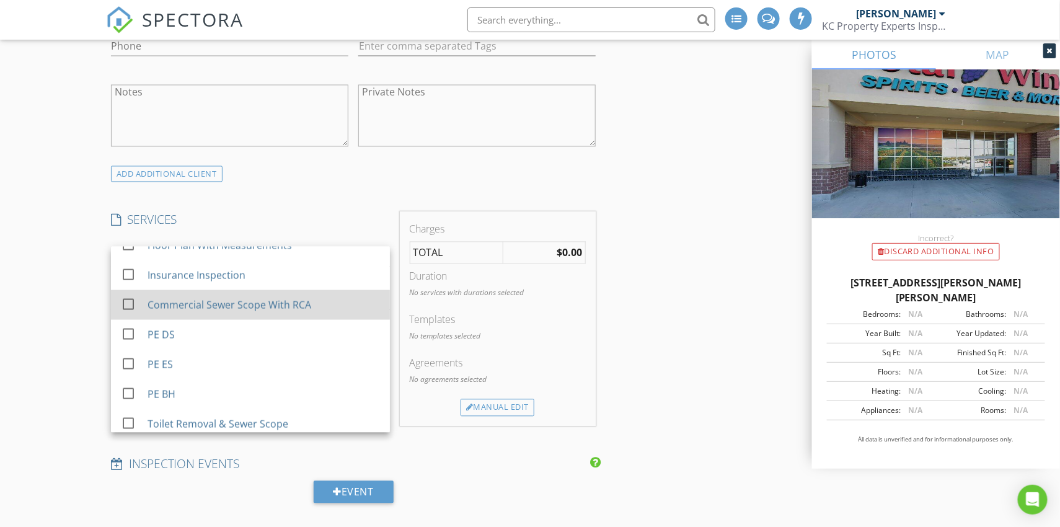
click at [316, 296] on div "Commercial Sewer Scope With RCA" at bounding box center [264, 305] width 232 height 25
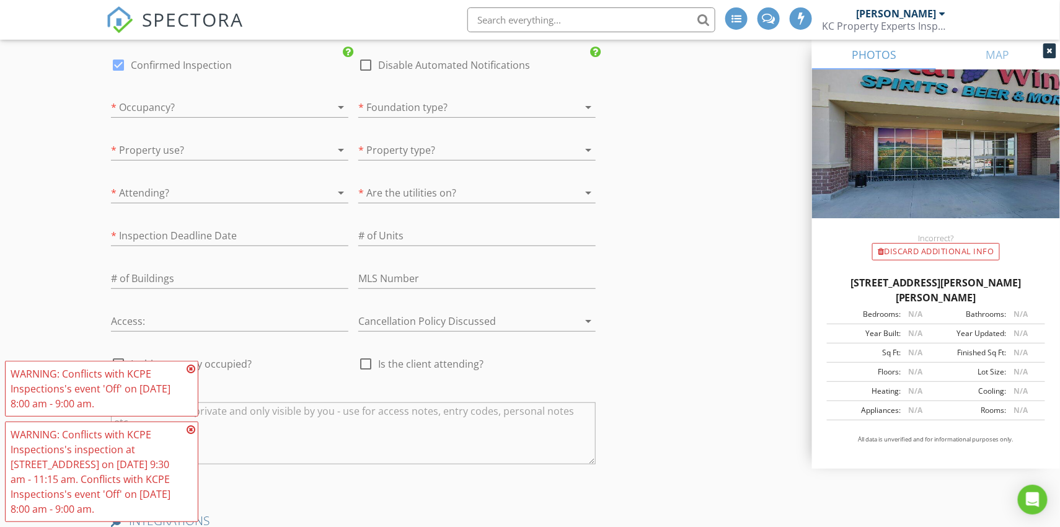
scroll to position [1943, 0]
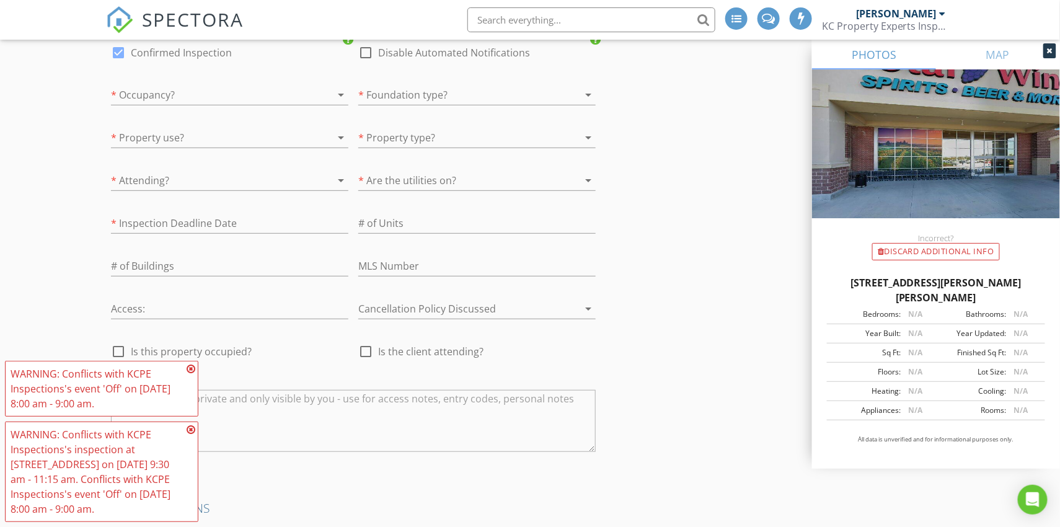
click at [298, 263] on div "# of Buildings" at bounding box center [229, 272] width 237 height 33
click at [297, 257] on input "number" at bounding box center [229, 266] width 237 height 20
type input "1"
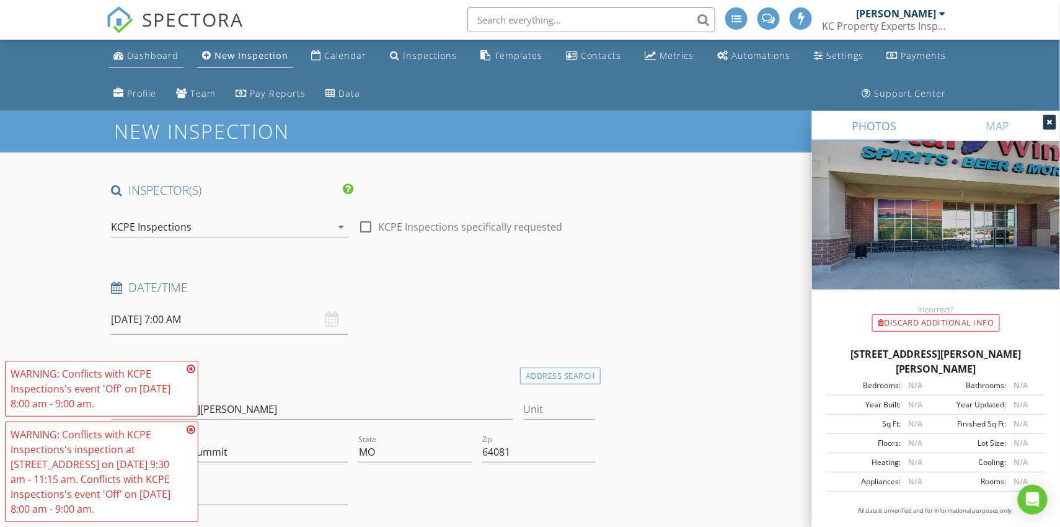
scroll to position [0, 0]
click at [129, 58] on div "Dashboard" at bounding box center [152, 56] width 51 height 12
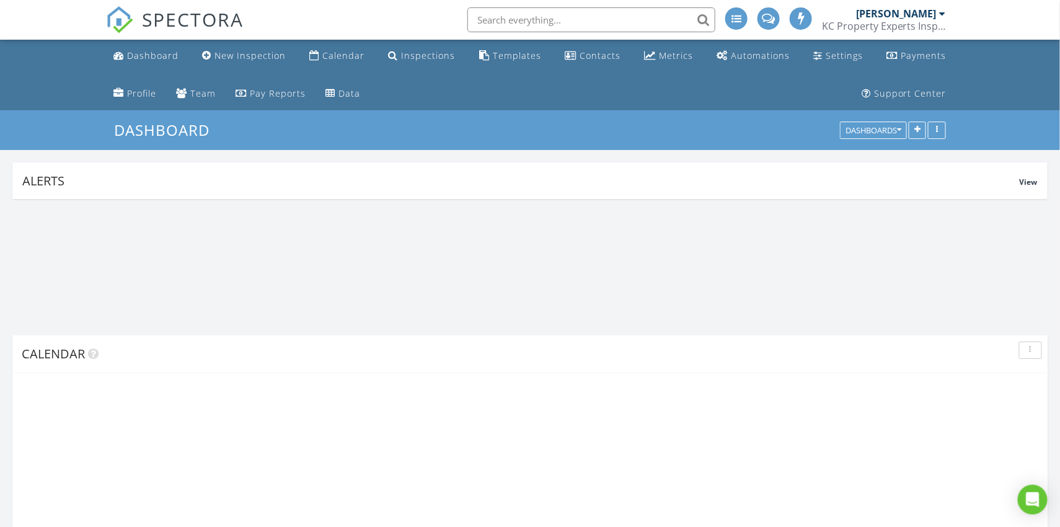
scroll to position [266, 337]
